Goal: Task Accomplishment & Management: Use online tool/utility

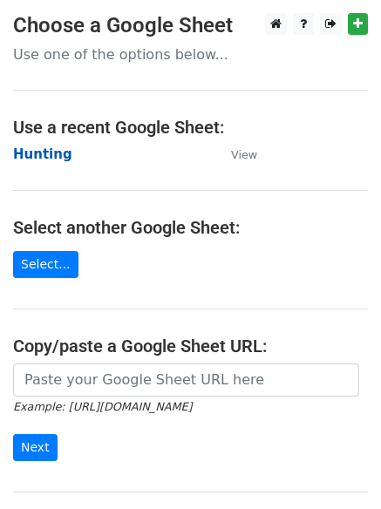
click at [50, 158] on strong "Hunting" at bounding box center [42, 154] width 59 height 16
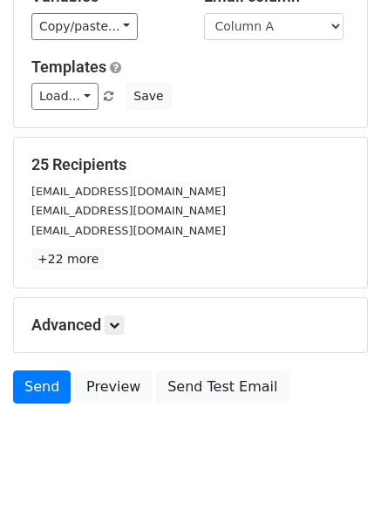
scroll to position [168, 0]
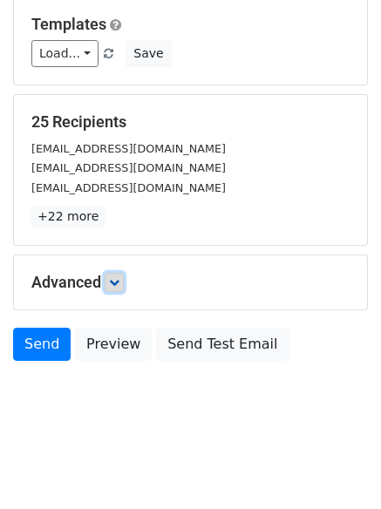
click at [119, 279] on icon at bounding box center [114, 282] width 10 height 10
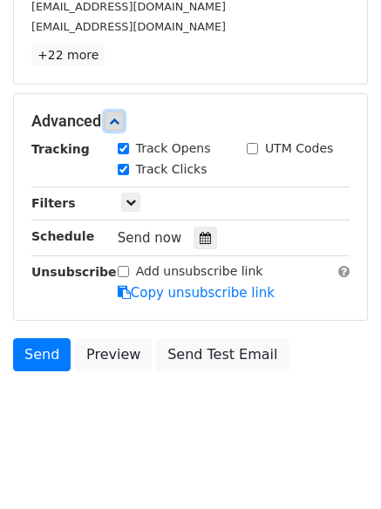
scroll to position [334, 0]
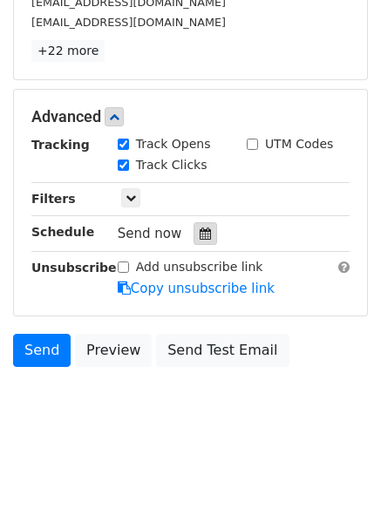
click at [193, 236] on div at bounding box center [205, 233] width 24 height 23
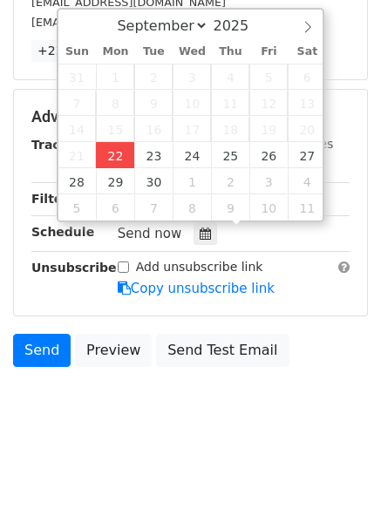
type input "2025-09-22 12:00"
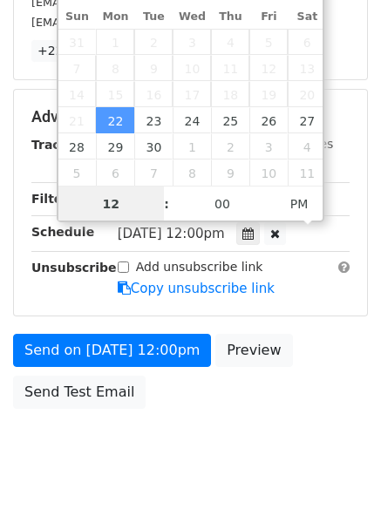
scroll to position [1, 0]
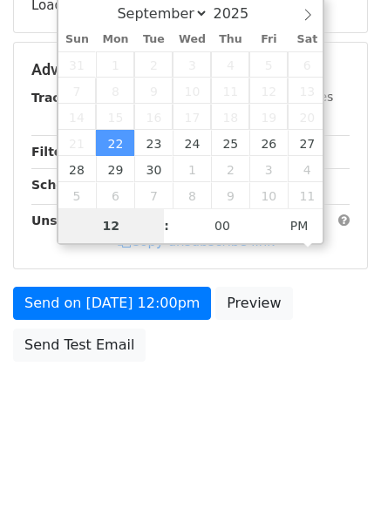
type input "4"
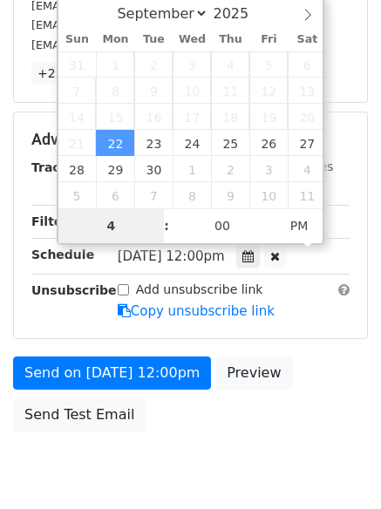
scroll to position [334, 0]
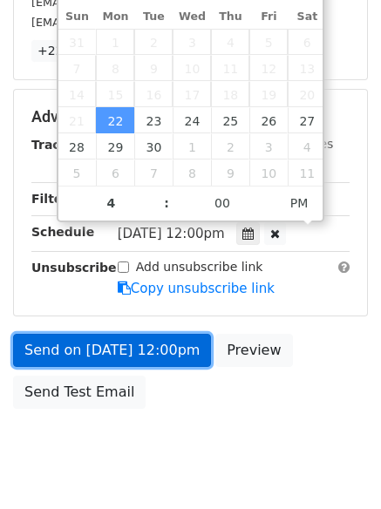
type input "2025-09-22 16:00"
click at [105, 344] on link "Send on Sep 22 at 12:00pm" at bounding box center [112, 350] width 198 height 33
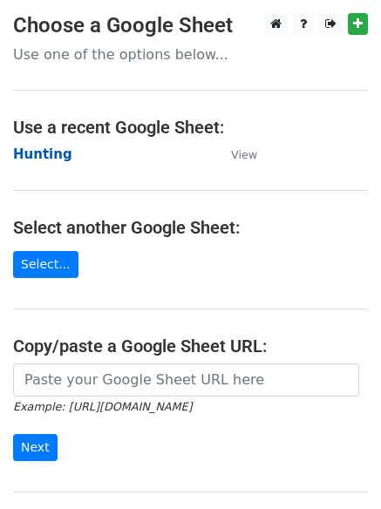
click at [36, 152] on strong "Hunting" at bounding box center [42, 154] width 59 height 16
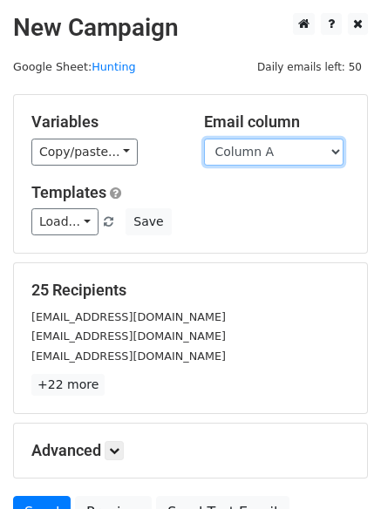
drag, startPoint x: 0, startPoint y: 0, endPoint x: 265, endPoint y: 165, distance: 311.9
click at [262, 157] on select "Column A Column B Column C Column D Column E Column F" at bounding box center [273, 152] width 139 height 27
select select "Column B"
click at [204, 139] on select "Column A Column B Column C Column D Column E Column F" at bounding box center [273, 152] width 139 height 27
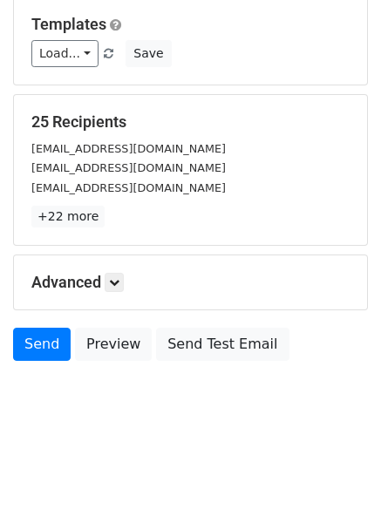
click at [110, 292] on div "Advanced Tracking Track Opens UTM Codes Track Clicks Filters Only include sprea…" at bounding box center [190, 282] width 353 height 54
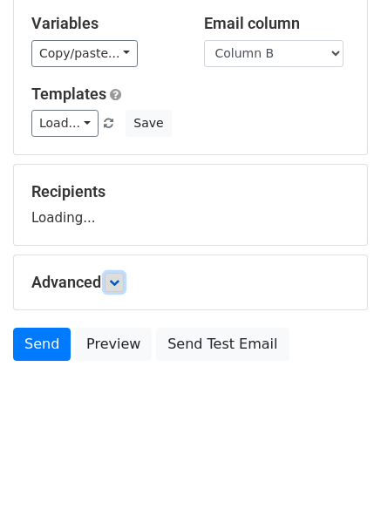
click at [116, 285] on icon at bounding box center [114, 282] width 10 height 10
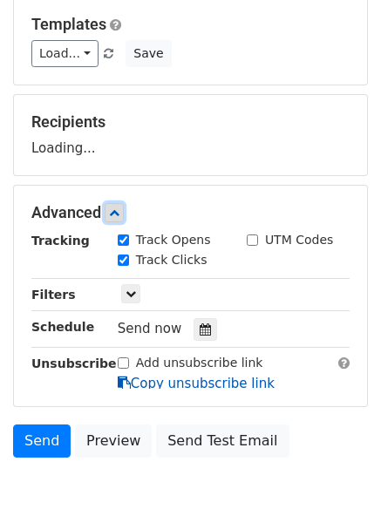
scroll to position [261, 0]
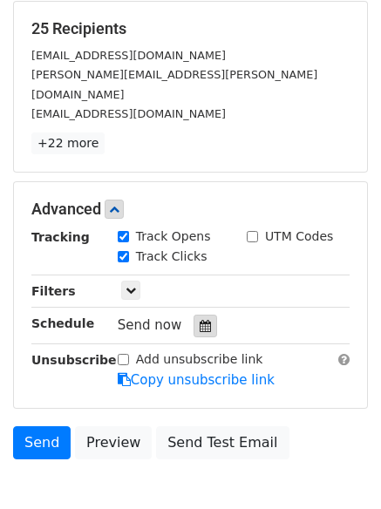
click at [193, 315] on div at bounding box center [205, 326] width 24 height 23
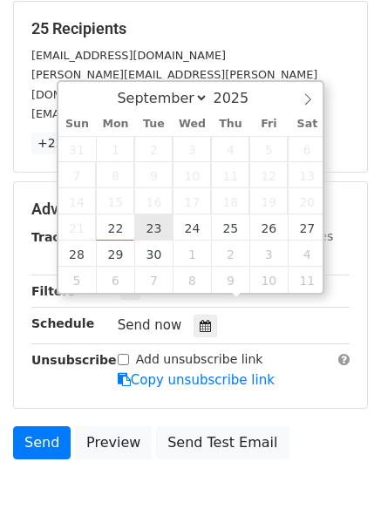
type input "2025-09-23 12:00"
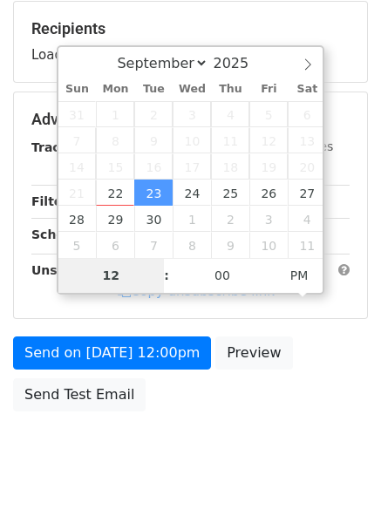
type input "5"
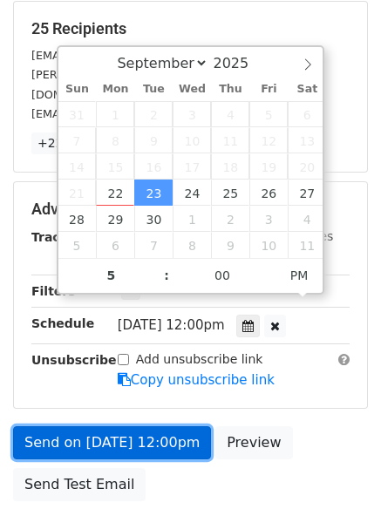
type input "2025-09-23 17:00"
click at [106, 426] on link "Send on Sep 23 at 12:00pm" at bounding box center [112, 442] width 198 height 33
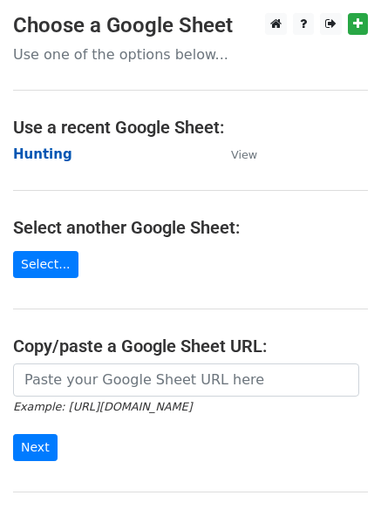
click at [35, 156] on strong "Hunting" at bounding box center [42, 154] width 59 height 16
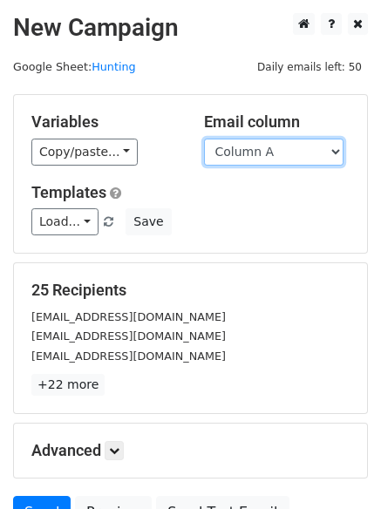
click at [270, 150] on select "Column A Column B Column C Column D Column E Column F" at bounding box center [273, 152] width 139 height 27
select select "Column C"
click at [204, 139] on select "Column A Column B Column C Column D Column E Column F" at bounding box center [273, 152] width 139 height 27
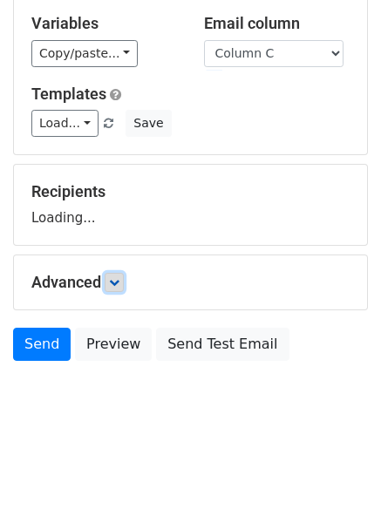
click at [120, 273] on link at bounding box center [114, 282] width 19 height 19
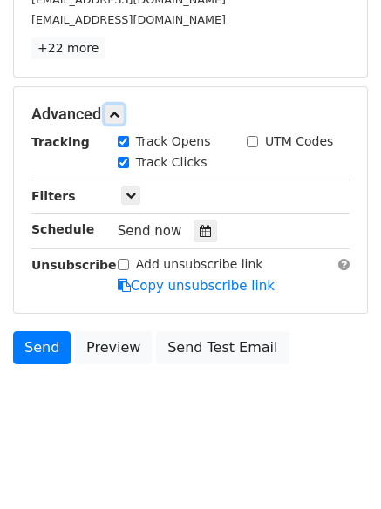
scroll to position [338, 0]
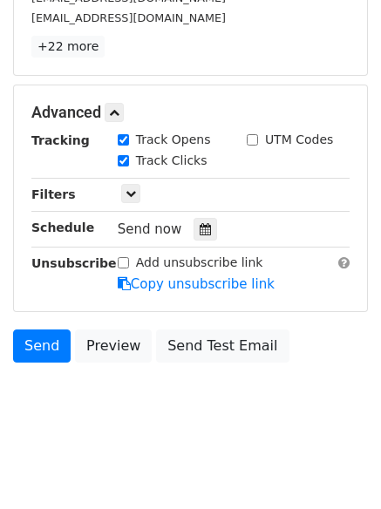
click at [192, 241] on div "Tracking Track Opens UTM Codes Track Clicks Filters Only include spreadsheet ro…" at bounding box center [190, 212] width 318 height 163
click at [199, 238] on div at bounding box center [205, 229] width 24 height 23
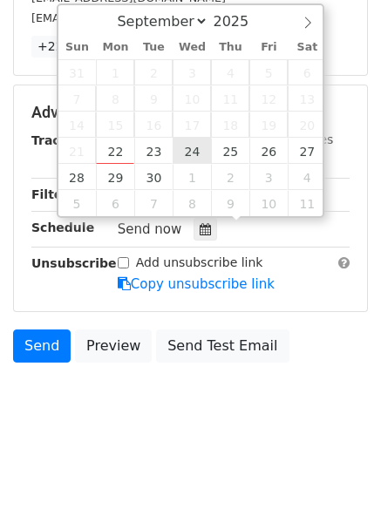
type input "2025-09-24 12:00"
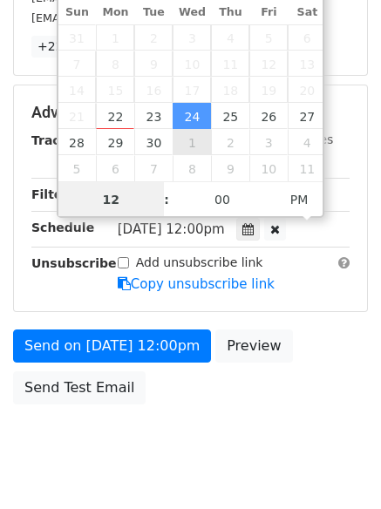
scroll to position [1, 0]
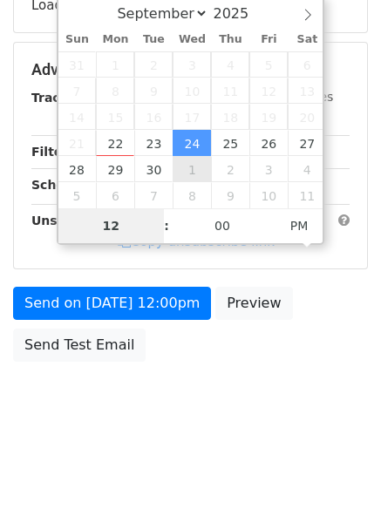
type input "6"
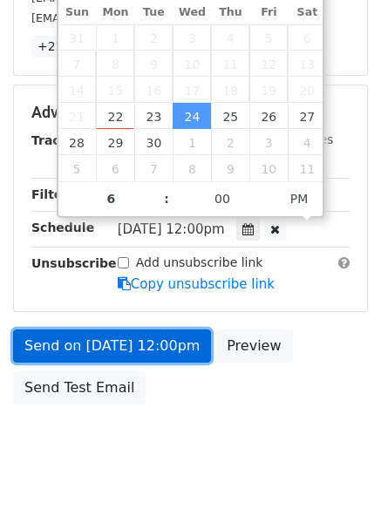
type input "2025-09-24 18:00"
click at [110, 345] on link "Send on Sep 24 at 12:00pm" at bounding box center [112, 345] width 198 height 33
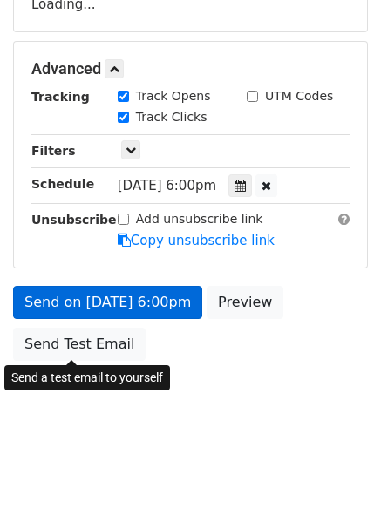
scroll to position [311, 0]
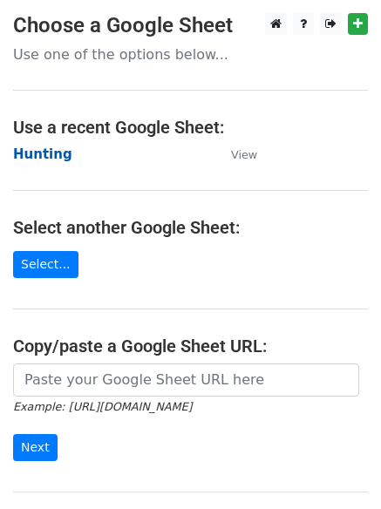
click at [29, 159] on strong "Hunting" at bounding box center [42, 154] width 59 height 16
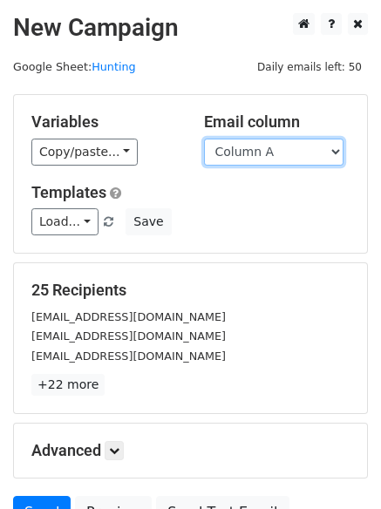
drag, startPoint x: 0, startPoint y: 0, endPoint x: 247, endPoint y: 163, distance: 296.3
click at [246, 156] on select "Column A Column B Column C Column D Column E Column F" at bounding box center [273, 152] width 139 height 27
select select "Column D"
click at [204, 139] on select "Column A Column B Column C Column D Column E Column F" at bounding box center [273, 152] width 139 height 27
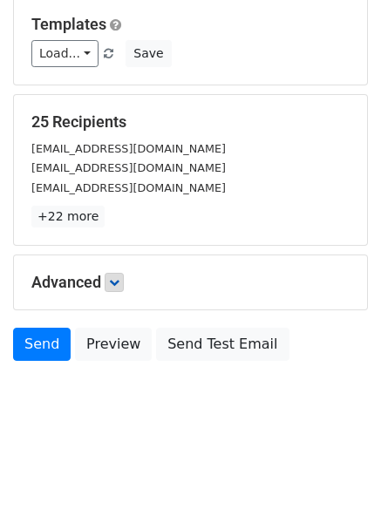
drag, startPoint x: 129, startPoint y: 245, endPoint x: 124, endPoint y: 275, distance: 30.9
click at [129, 252] on form "Variables Copy/paste... {{Column A}} {{Column B}} {{Column C}} {{Column D}} {{C…" at bounding box center [190, 147] width 355 height 443
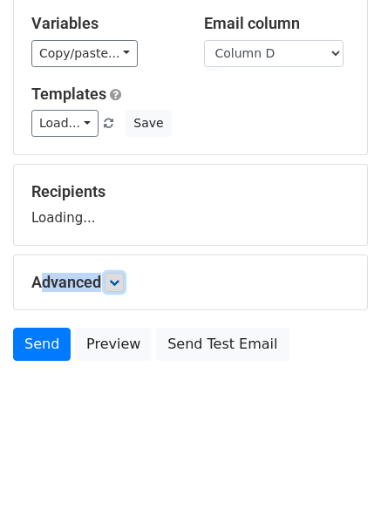
click at [124, 278] on link at bounding box center [114, 282] width 19 height 19
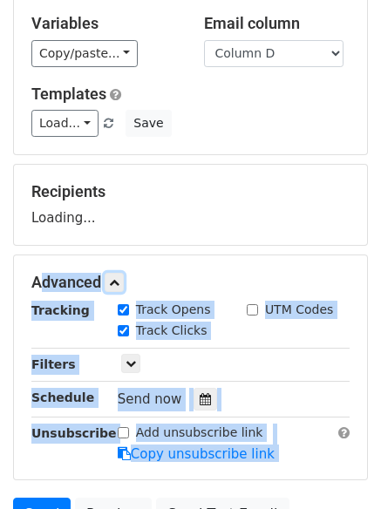
scroll to position [261, 0]
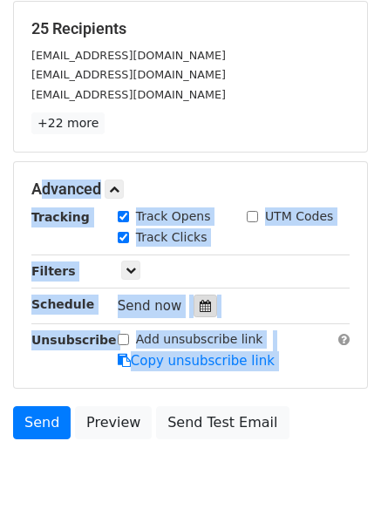
click at [193, 315] on div at bounding box center [205, 305] width 24 height 23
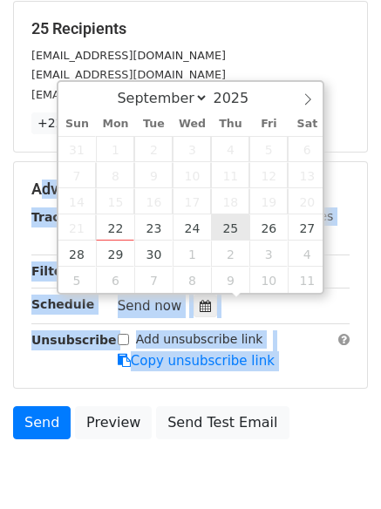
type input "2025-09-25 12:00"
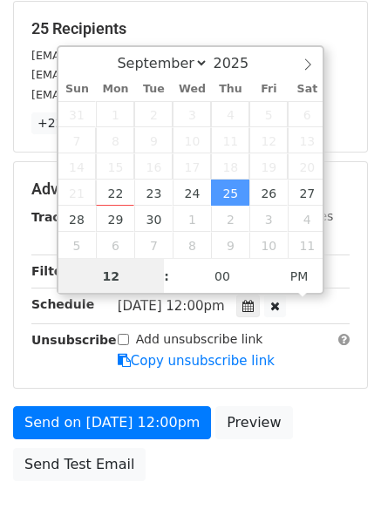
scroll to position [1, 0]
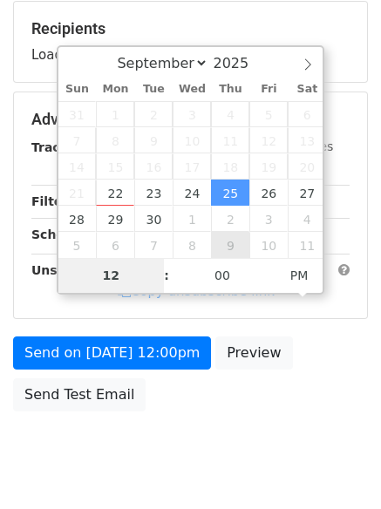
type input "7"
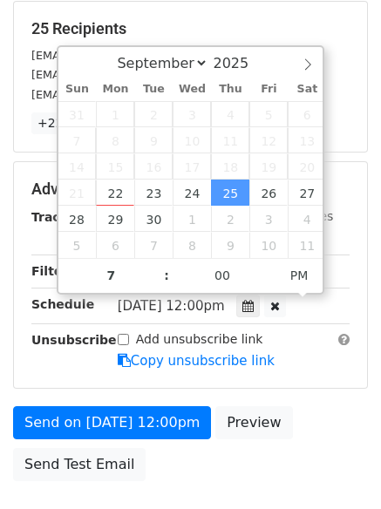
type input "2025-09-25 19:00"
click at [112, 403] on form "Variables Copy/paste... {{Column A}} {{Column B}} {{Column C}} {{Column D}} {{C…" at bounding box center [190, 161] width 355 height 657
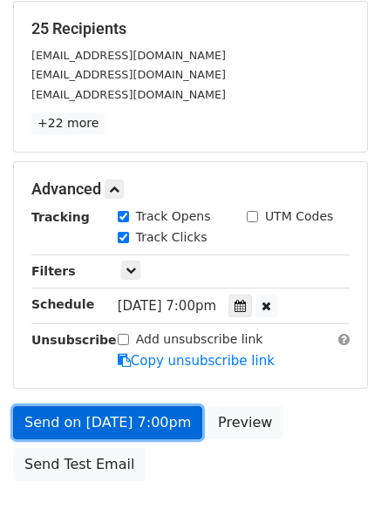
click at [112, 416] on link "Send on Sep 25 at 7:00pm" at bounding box center [107, 422] width 189 height 33
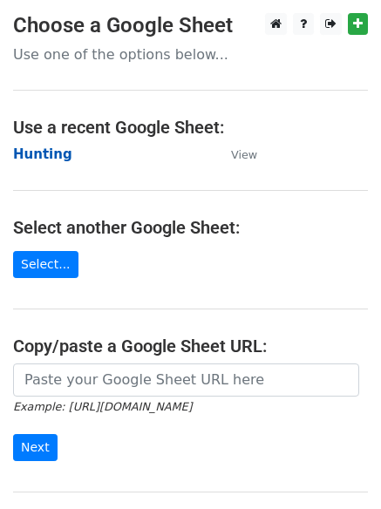
click at [37, 158] on strong "Hunting" at bounding box center [42, 154] width 59 height 16
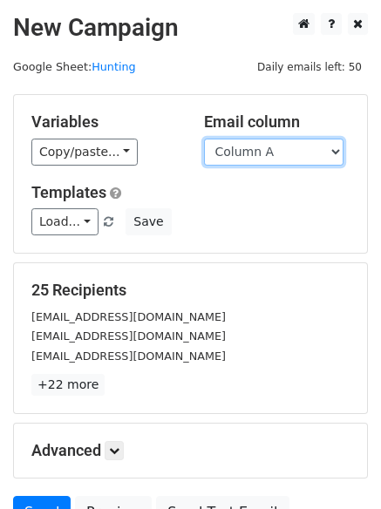
click at [246, 158] on select "Column A Column B Column C Column D Column E Column F" at bounding box center [273, 152] width 139 height 27
select select "Column E"
click at [204, 139] on select "Column A Column B Column C Column D Column E Column F" at bounding box center [273, 152] width 139 height 27
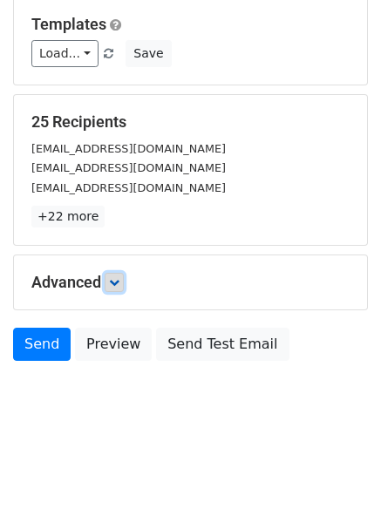
click at [124, 279] on link at bounding box center [114, 282] width 19 height 19
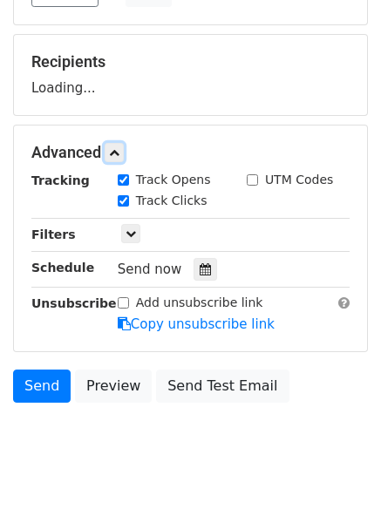
scroll to position [269, 0]
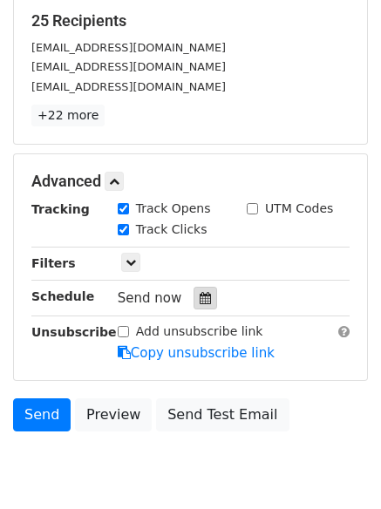
click at [193, 289] on div at bounding box center [205, 298] width 24 height 23
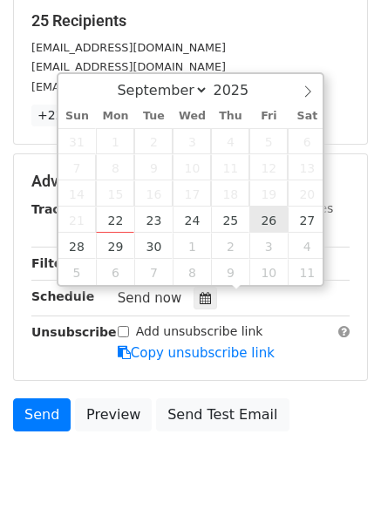
type input "2025-09-26 12:00"
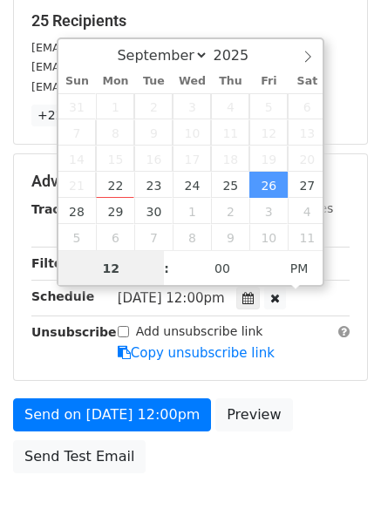
scroll to position [1, 0]
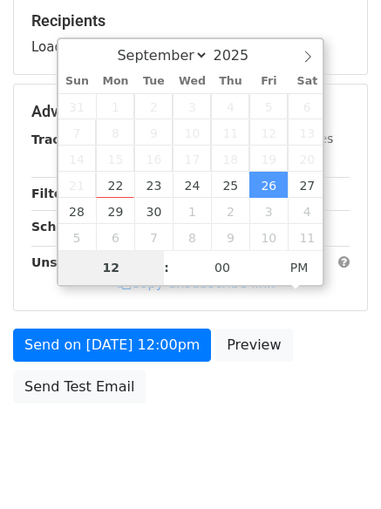
type input "8"
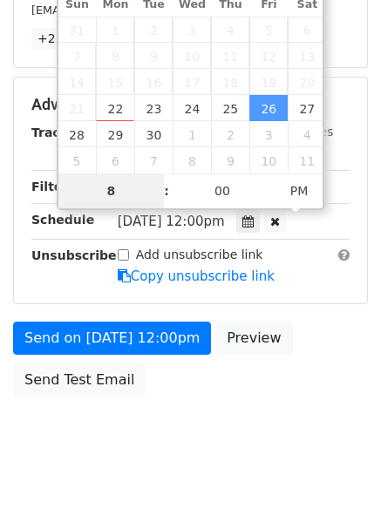
scroll to position [381, 0]
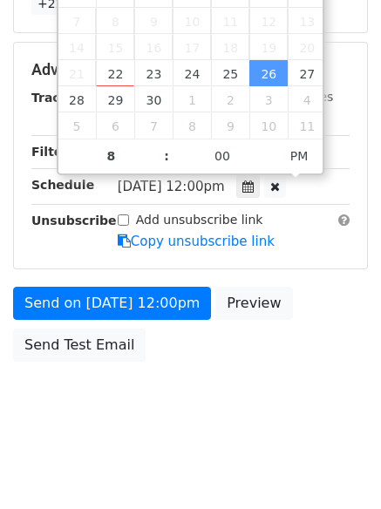
type input "2025-09-26 20:00"
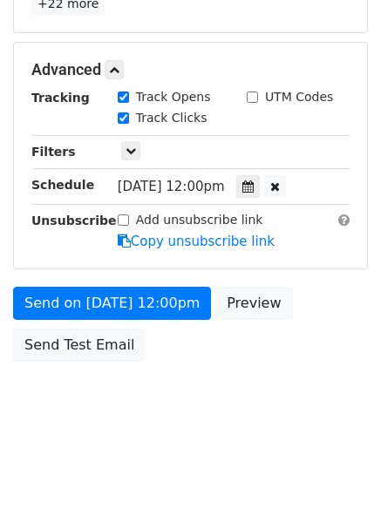
click at [87, 281] on form "Variables Copy/paste... {{Column A}} {{Column B}} {{Column C}} {{Column D}} {{C…" at bounding box center [190, 41] width 355 height 657
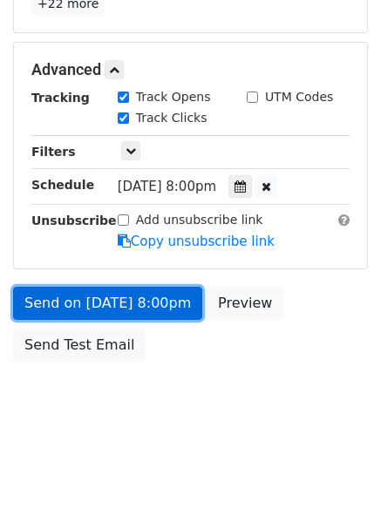
click at [94, 294] on link "Send on Sep 26 at 8:00pm" at bounding box center [107, 303] width 189 height 33
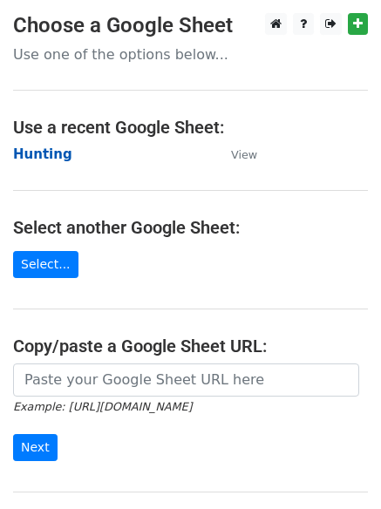
click at [55, 157] on strong "Hunting" at bounding box center [42, 154] width 59 height 16
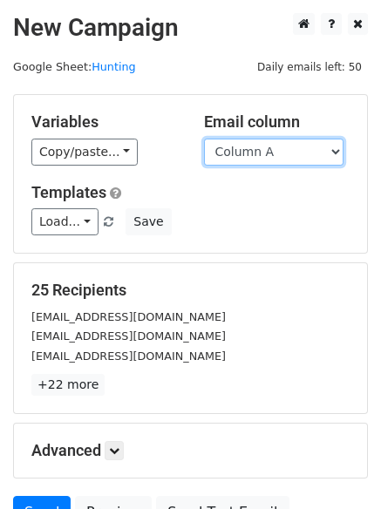
click at [257, 159] on select "Column A Column B Column C Column D Column E Column F" at bounding box center [273, 152] width 139 height 27
select select "Column F"
click at [204, 139] on select "Column A Column B Column C Column D Column E Column F" at bounding box center [273, 152] width 139 height 27
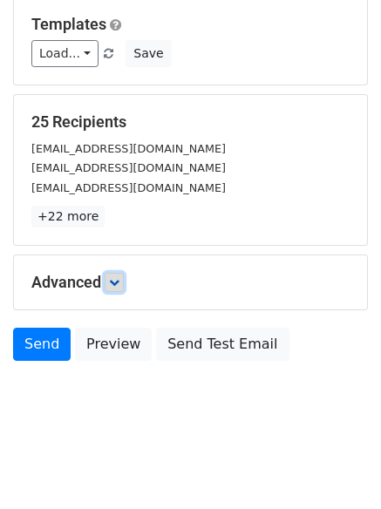
click at [124, 280] on link at bounding box center [114, 282] width 19 height 19
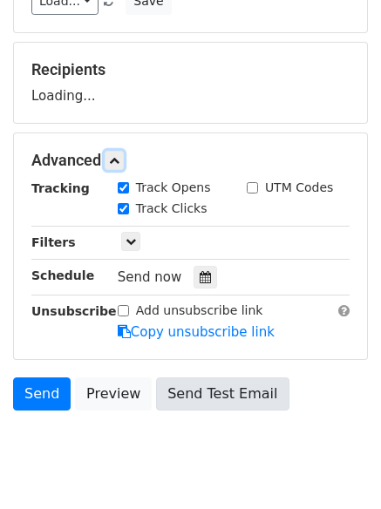
scroll to position [269, 0]
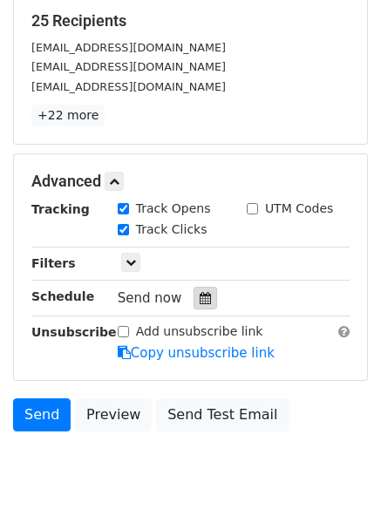
drag, startPoint x: 204, startPoint y: 307, endPoint x: 192, endPoint y: 302, distance: 13.0
click at [203, 307] on div at bounding box center [205, 298] width 24 height 23
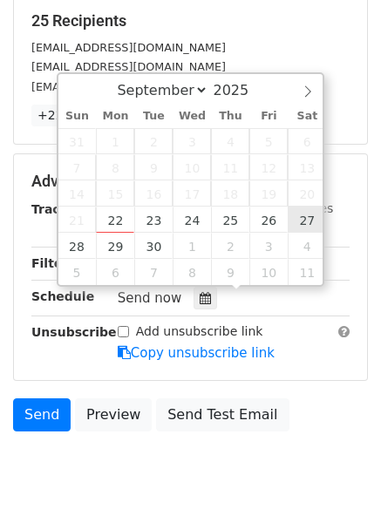
type input "[DATE] 12:00"
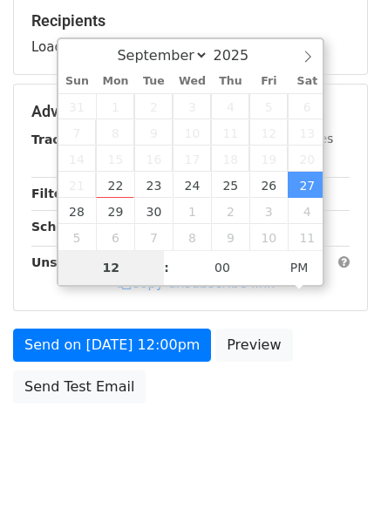
type input "9"
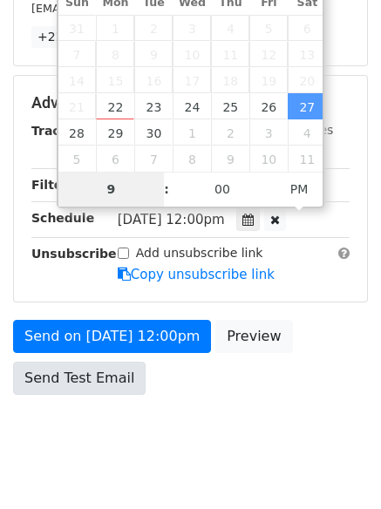
scroll to position [381, 0]
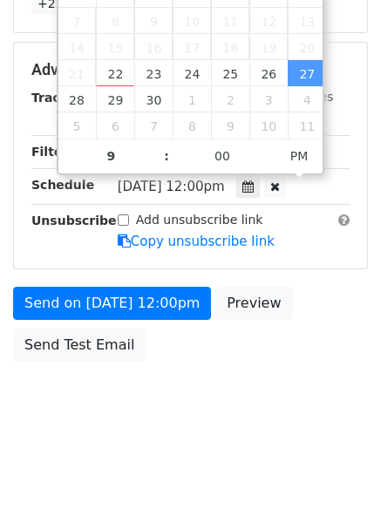
type input "[DATE] 21:00"
click at [61, 284] on form "Variables Copy/paste... {{Column A}} {{Column B}} {{Column C}} {{Column D}} {{C…" at bounding box center [190, 41] width 355 height 657
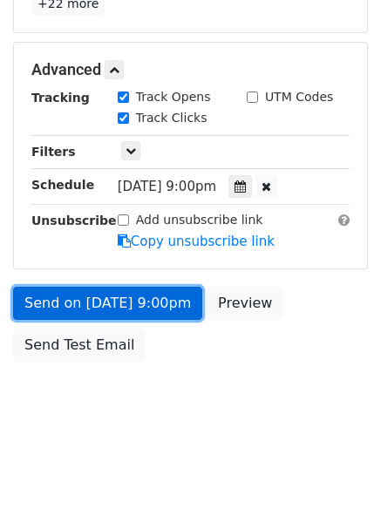
click at [67, 301] on link "Send on [DATE] 9:00pm" at bounding box center [107, 303] width 189 height 33
